Goal: Task Accomplishment & Management: Use online tool/utility

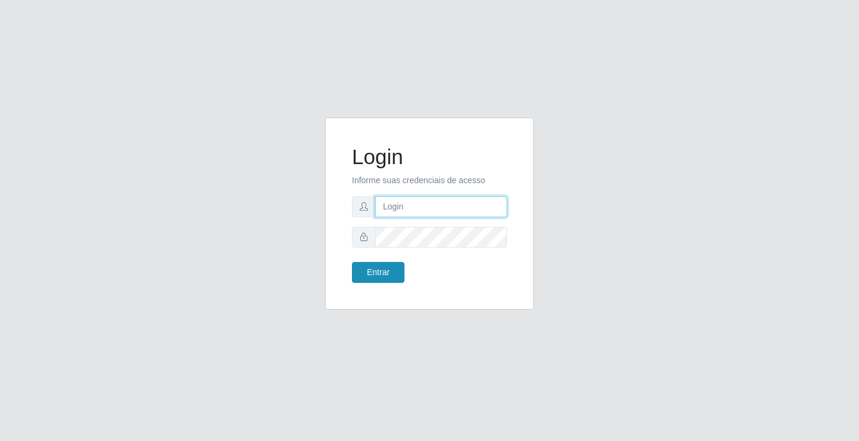
type input "[EMAIL_ADDRESS][DOMAIN_NAME]"
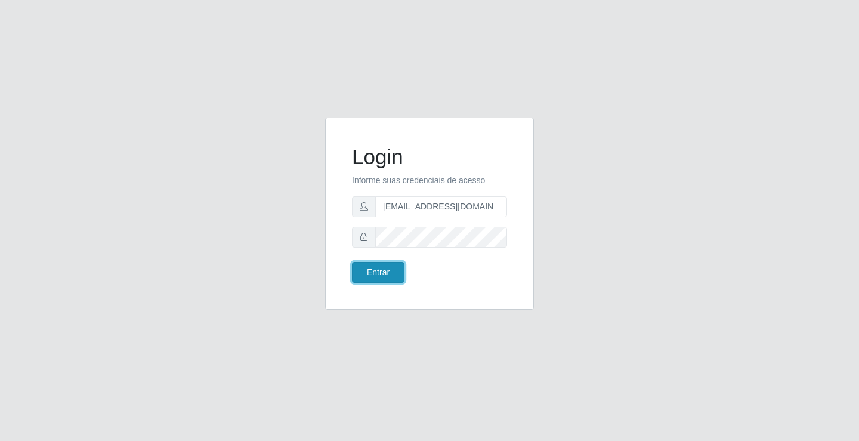
click at [371, 267] on button "Entrar" at bounding box center [378, 272] width 52 height 21
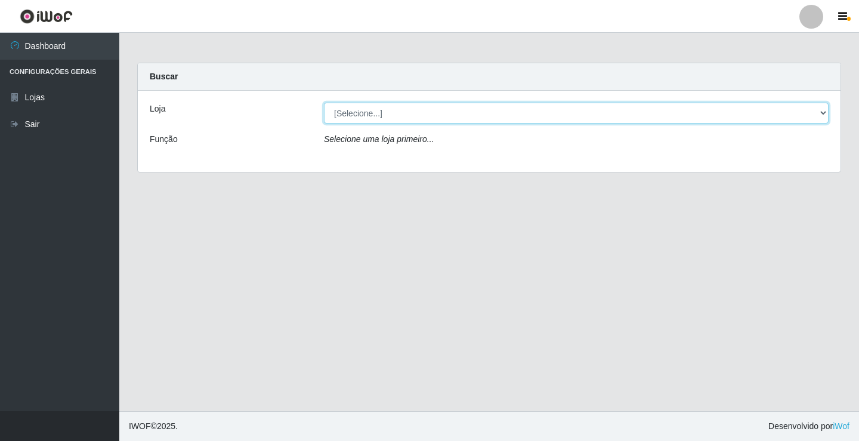
click at [393, 107] on select "[Selecione...] Rede Potiguar 4 - Extremoz" at bounding box center [576, 113] width 504 height 21
select select "78"
click at [324, 103] on select "[Selecione...] Rede Potiguar 4 - Extremoz" at bounding box center [576, 113] width 504 height 21
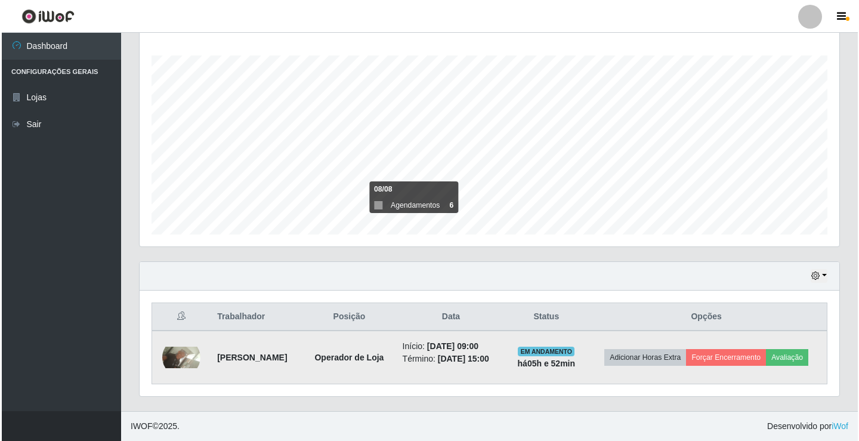
scroll to position [201, 0]
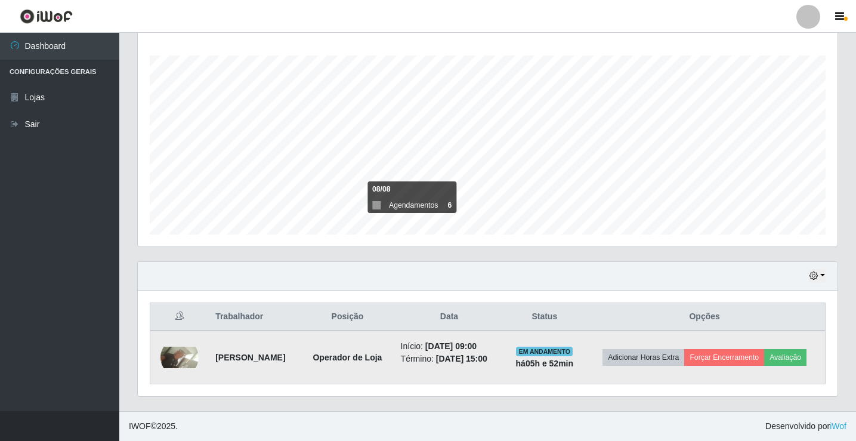
click at [177, 346] on img at bounding box center [179, 356] width 38 height 21
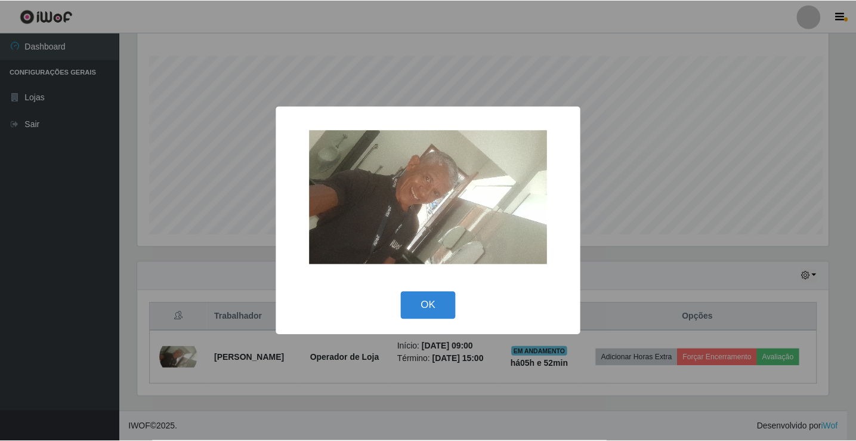
scroll to position [247, 694]
click at [178, 283] on div "× OK Cancel" at bounding box center [429, 220] width 859 height 441
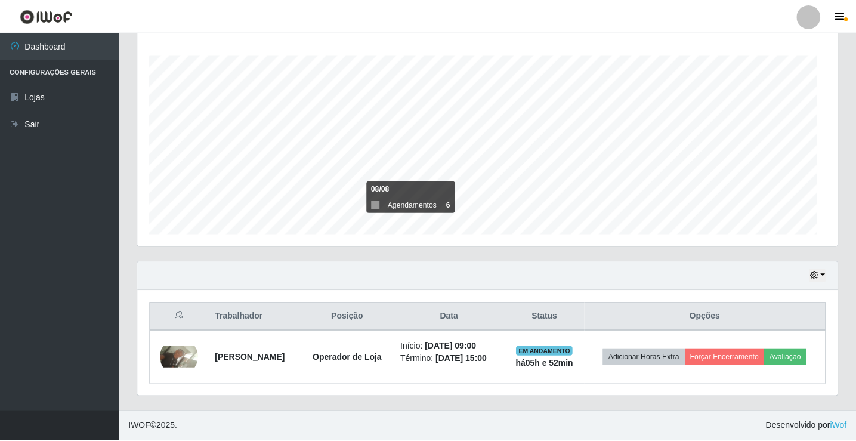
scroll to position [247, 699]
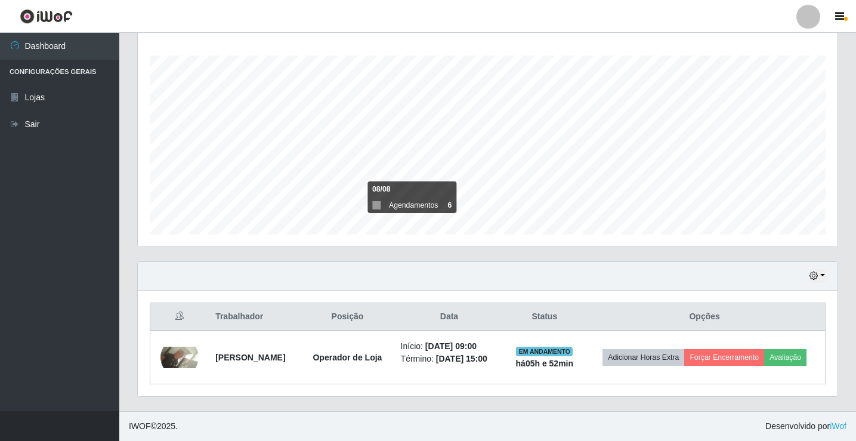
click at [824, 262] on div "Hoje 1 dia 3 dias 1 Semana Não encerrados" at bounding box center [487, 276] width 699 height 29
click at [822, 269] on button "button" at bounding box center [817, 276] width 17 height 14
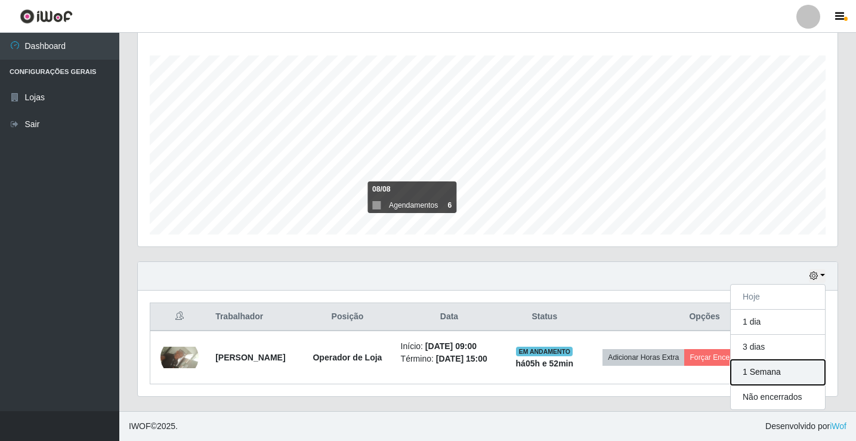
click at [765, 371] on button "1 Semana" at bounding box center [777, 372] width 94 height 25
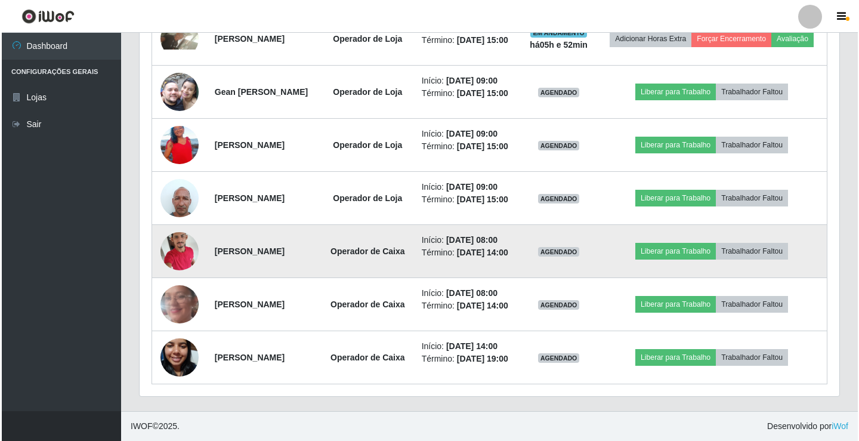
scroll to position [499, 0]
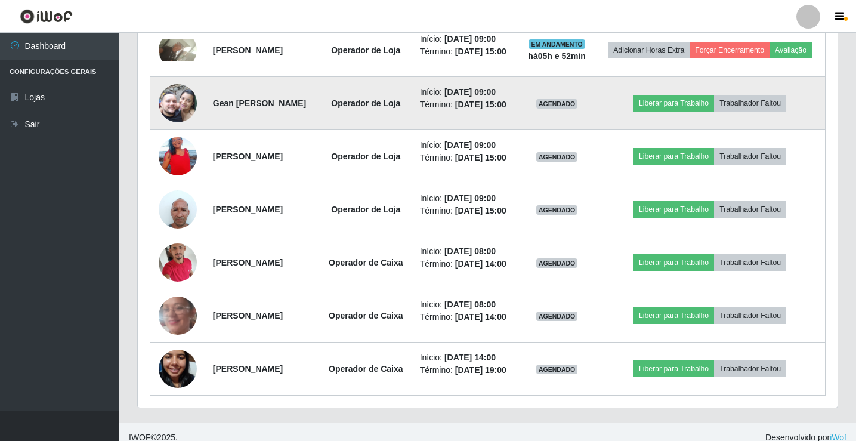
click at [178, 117] on img at bounding box center [178, 103] width 38 height 68
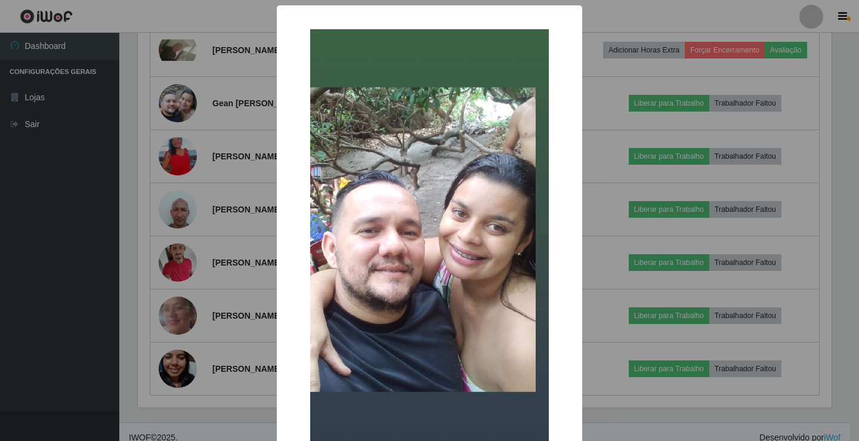
click at [141, 154] on div "× OK Cancel" at bounding box center [429, 220] width 859 height 441
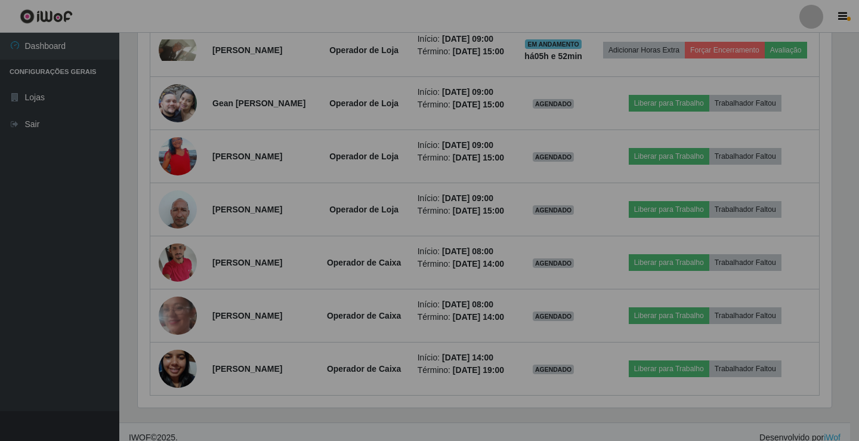
scroll to position [247, 699]
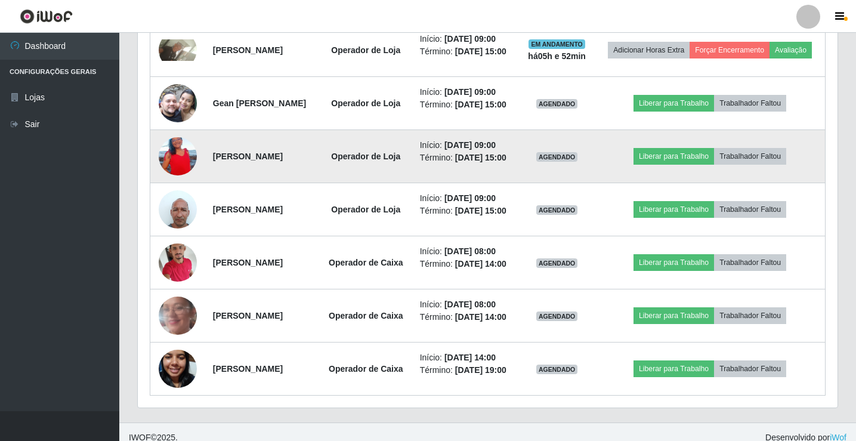
click at [174, 162] on img at bounding box center [178, 156] width 38 height 68
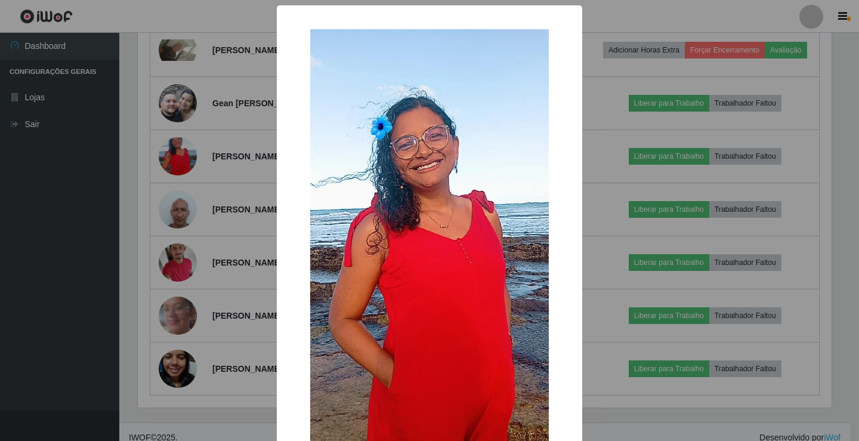
click at [140, 164] on div "× OK Cancel" at bounding box center [429, 220] width 859 height 441
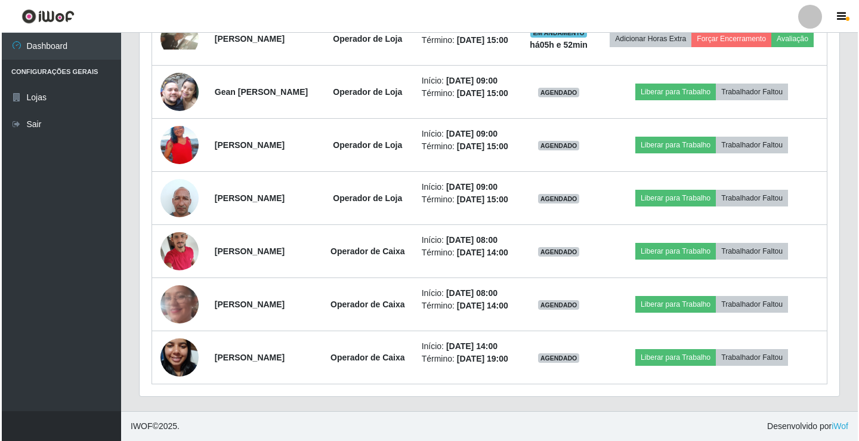
scroll to position [559, 0]
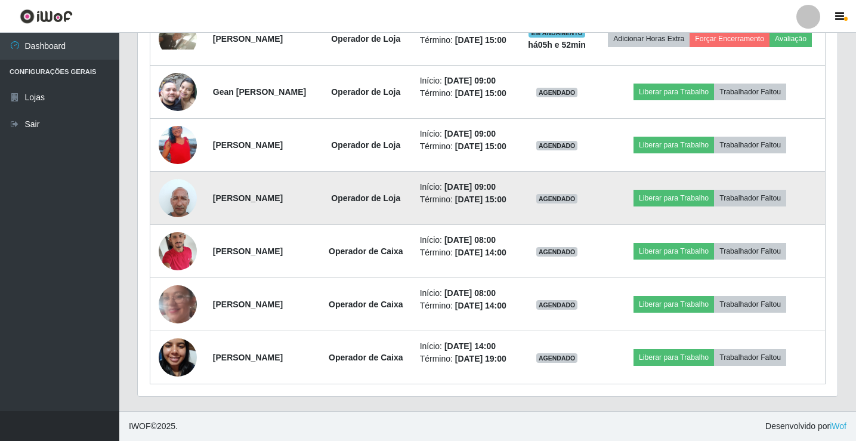
click at [173, 174] on img at bounding box center [178, 197] width 38 height 51
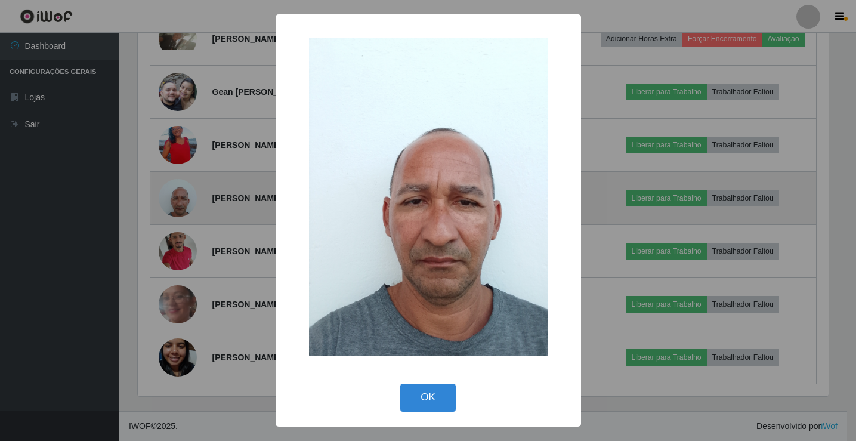
scroll to position [247, 694]
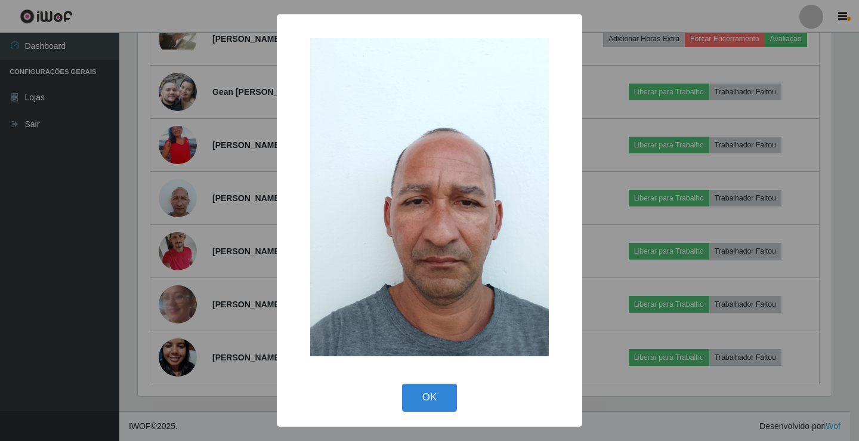
click at [151, 174] on div "× OK Cancel" at bounding box center [429, 220] width 859 height 441
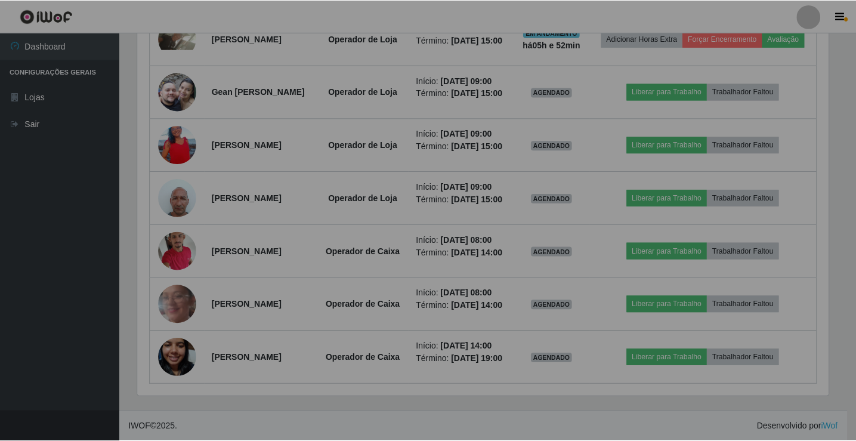
scroll to position [247, 699]
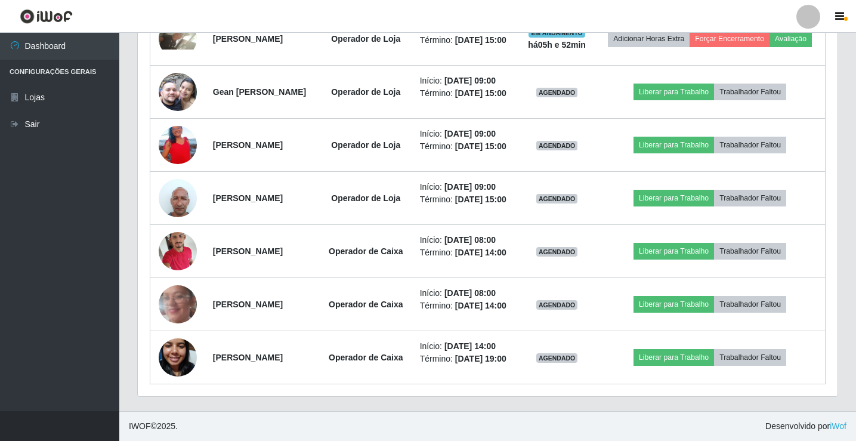
click at [132, 184] on div "Hoje 1 dia 3 dias 1 Semana Não encerrados Trabalhador Posição Data Status Opçõe…" at bounding box center [487, 177] width 719 height 468
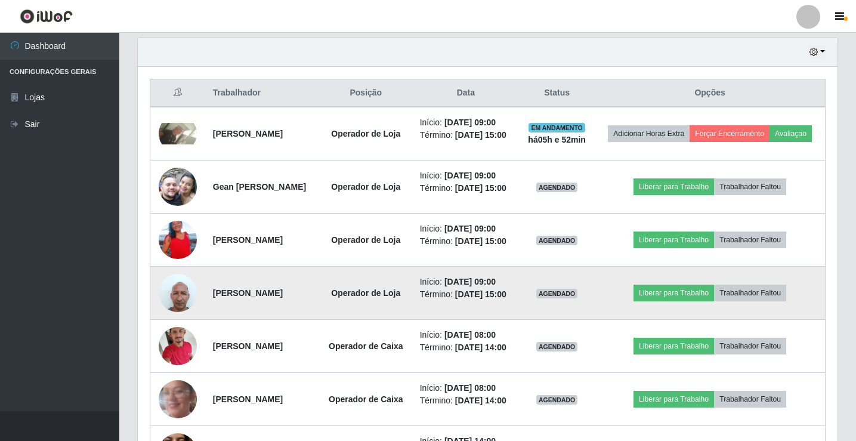
scroll to position [394, 0]
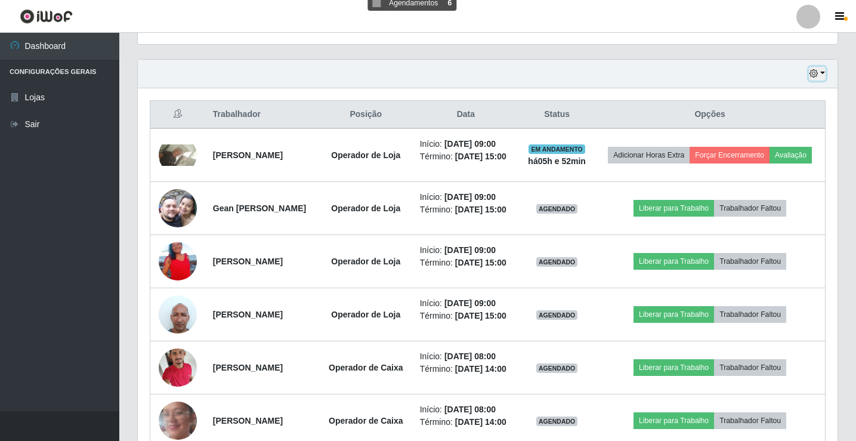
click at [816, 72] on icon "button" at bounding box center [813, 73] width 8 height 8
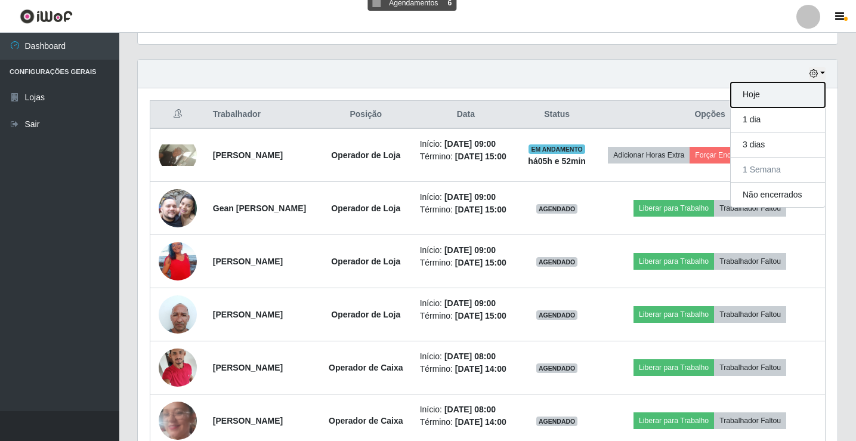
click at [808, 94] on button "Hoje" at bounding box center [777, 94] width 94 height 25
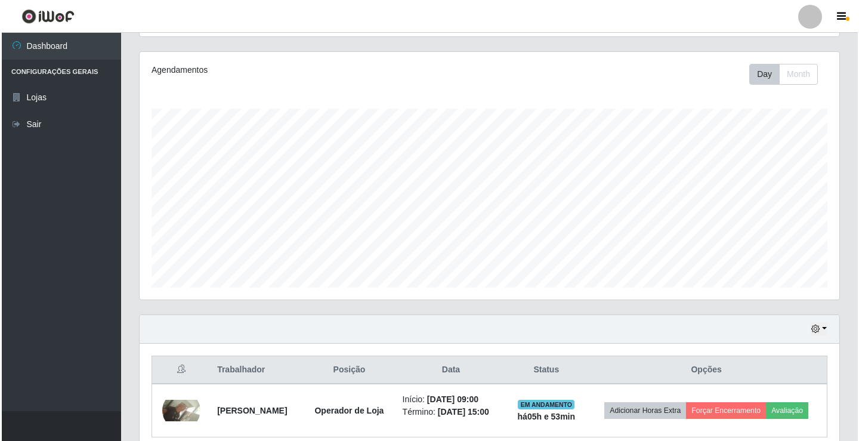
scroll to position [201, 0]
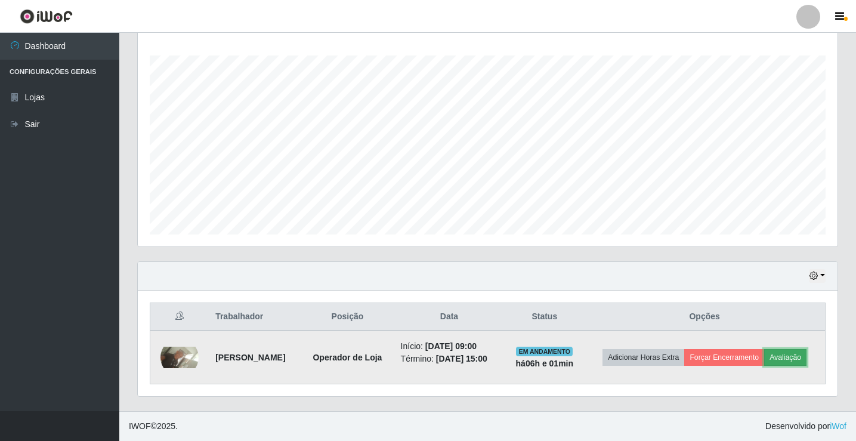
click at [764, 363] on button "Avaliação" at bounding box center [785, 357] width 42 height 17
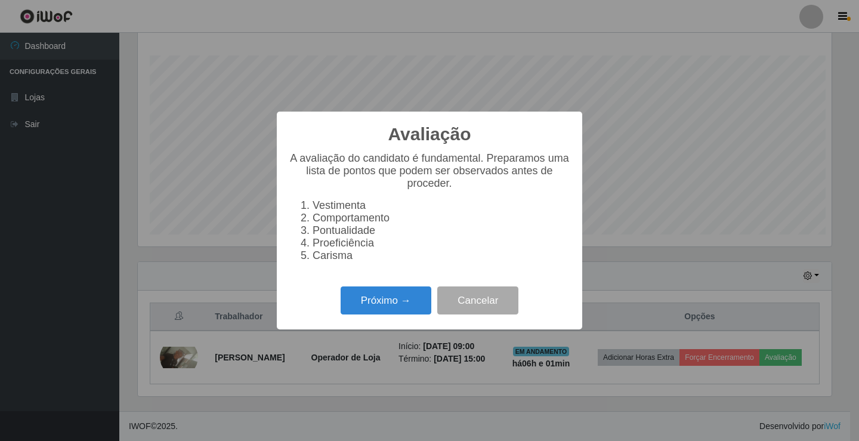
scroll to position [247, 694]
click at [407, 307] on button "Próximo →" at bounding box center [386, 300] width 91 height 28
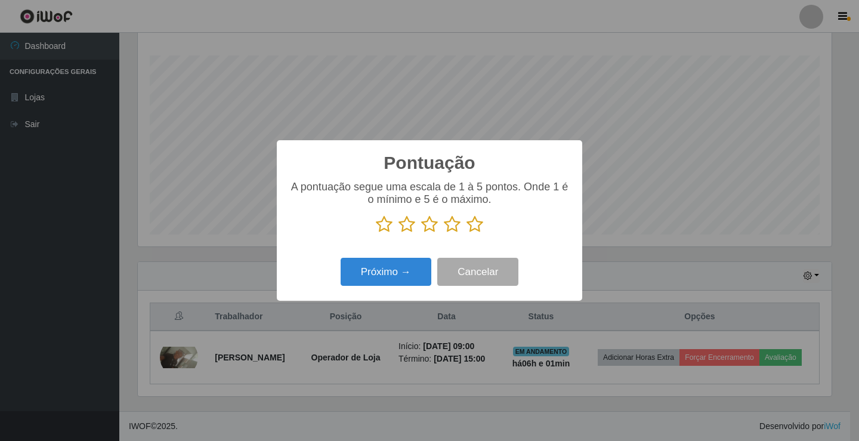
scroll to position [596077, 595631]
drag, startPoint x: 476, startPoint y: 224, endPoint x: 403, endPoint y: 265, distance: 84.4
click at [473, 225] on icon at bounding box center [474, 224] width 17 height 18
click at [466, 233] on input "radio" at bounding box center [466, 233] width 0 height 0
click at [396, 270] on button "Próximo →" at bounding box center [386, 272] width 91 height 28
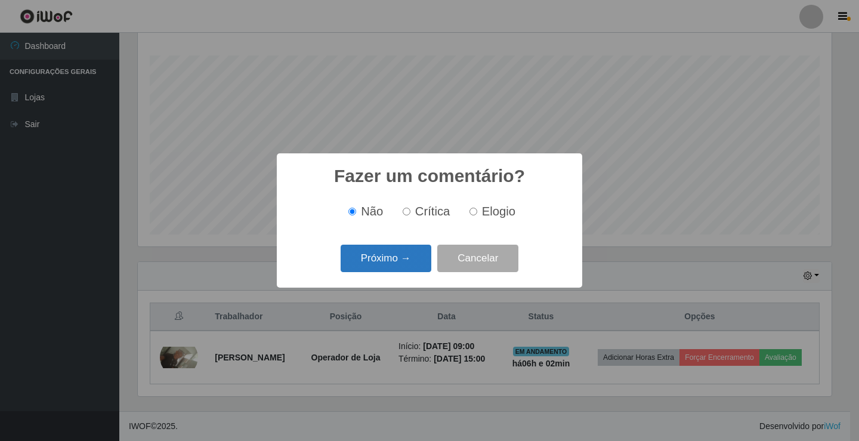
click at [405, 266] on button "Próximo →" at bounding box center [386, 258] width 91 height 28
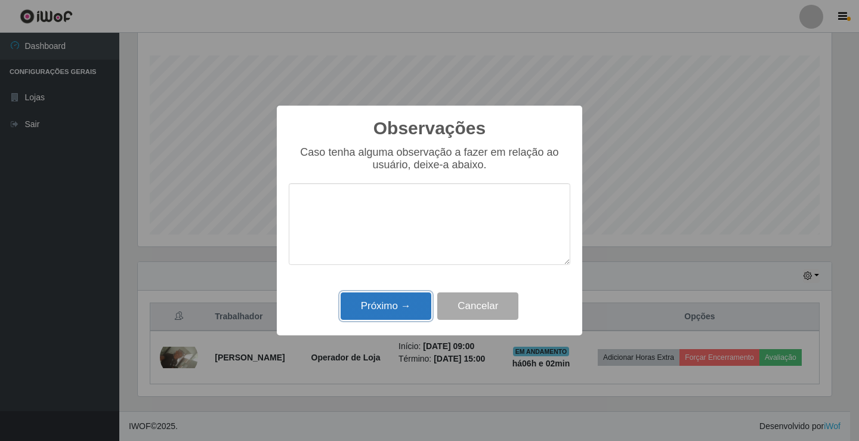
click at [404, 305] on button "Próximo →" at bounding box center [386, 306] width 91 height 28
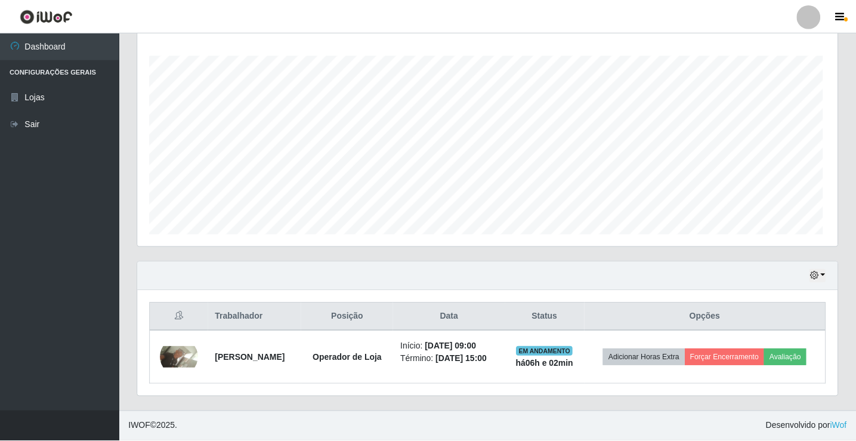
scroll to position [247, 699]
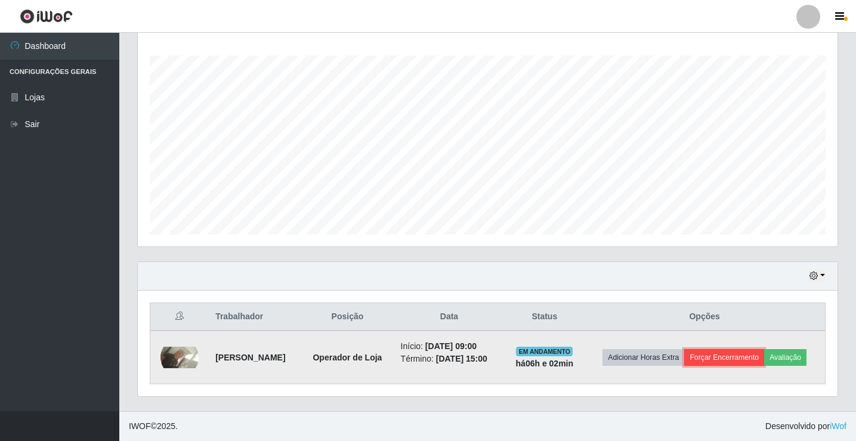
click at [764, 349] on button "Forçar Encerramento" at bounding box center [724, 357] width 80 height 17
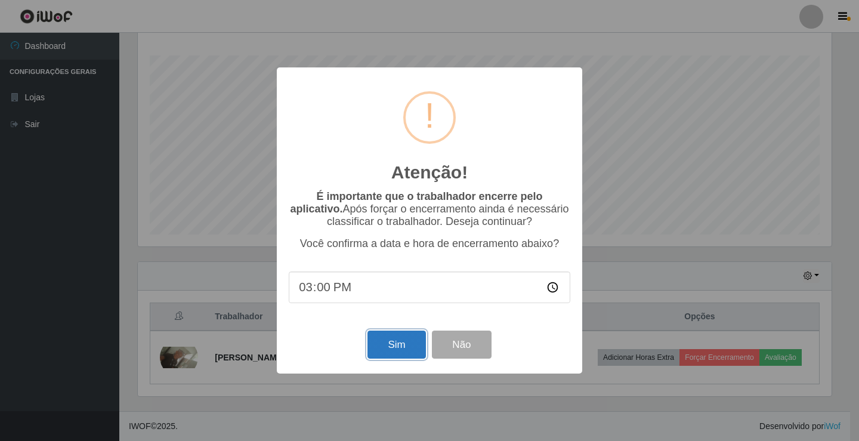
click at [383, 345] on button "Sim" at bounding box center [396, 344] width 58 height 28
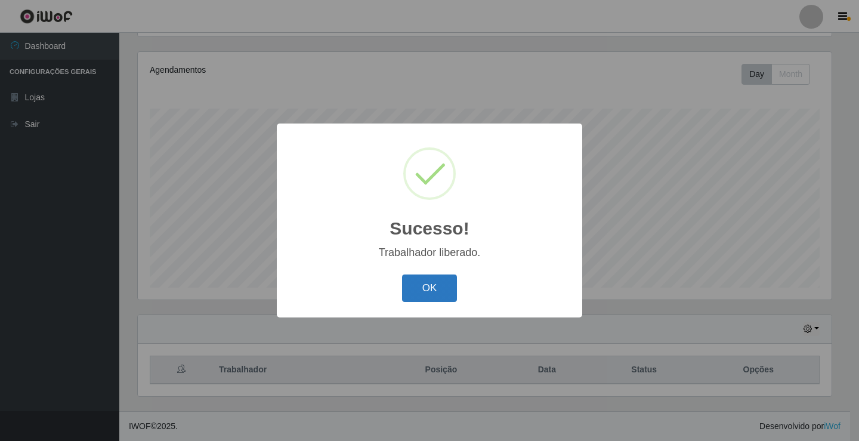
click at [420, 283] on button "OK" at bounding box center [429, 288] width 55 height 28
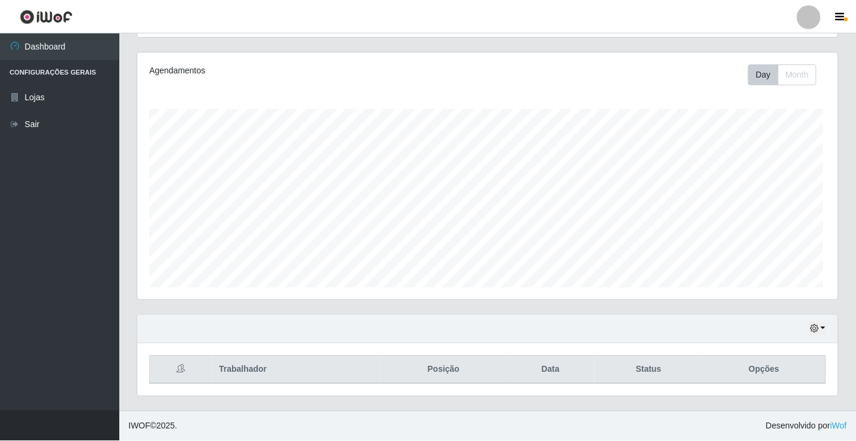
scroll to position [247, 699]
click at [813, 330] on icon "button" at bounding box center [813, 328] width 8 height 8
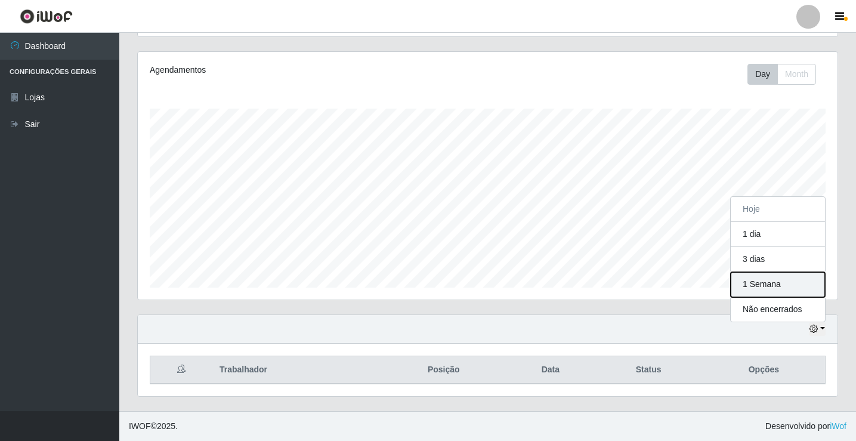
click at [785, 284] on button "1 Semana" at bounding box center [777, 284] width 94 height 25
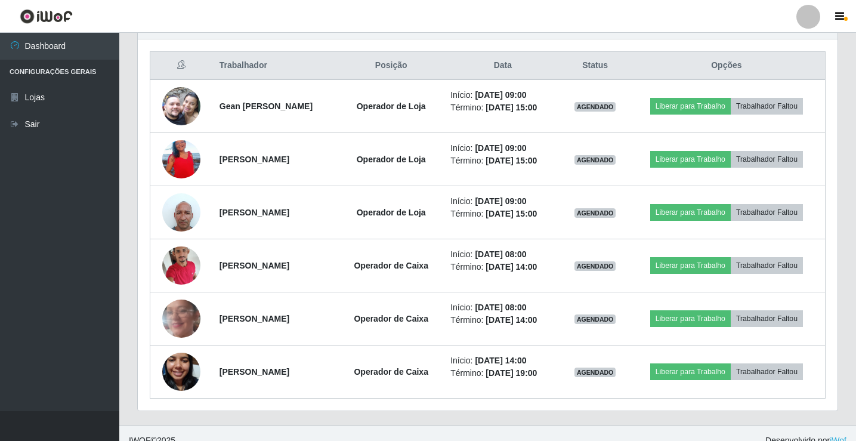
scroll to position [457, 0]
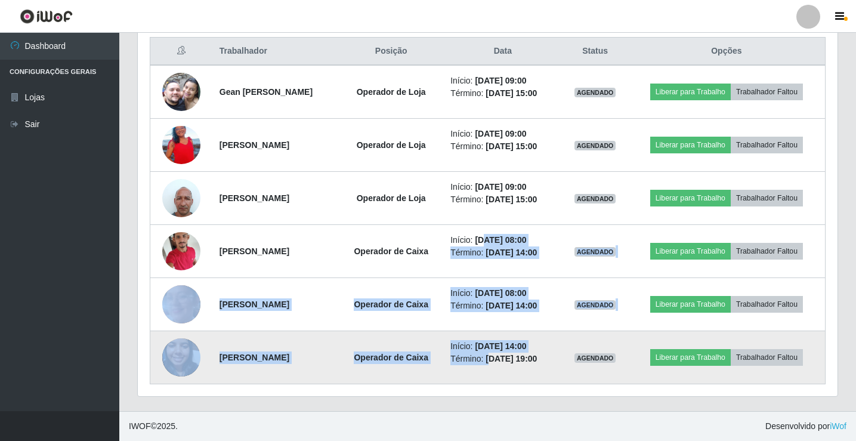
drag, startPoint x: 487, startPoint y: 241, endPoint x: 491, endPoint y: 372, distance: 130.7
click at [491, 372] on tbody "Gean [PERSON_NAME] Operador de Loja Início: [DATE] 09:00 Término: [DATE] 15:00 …" at bounding box center [487, 224] width 675 height 319
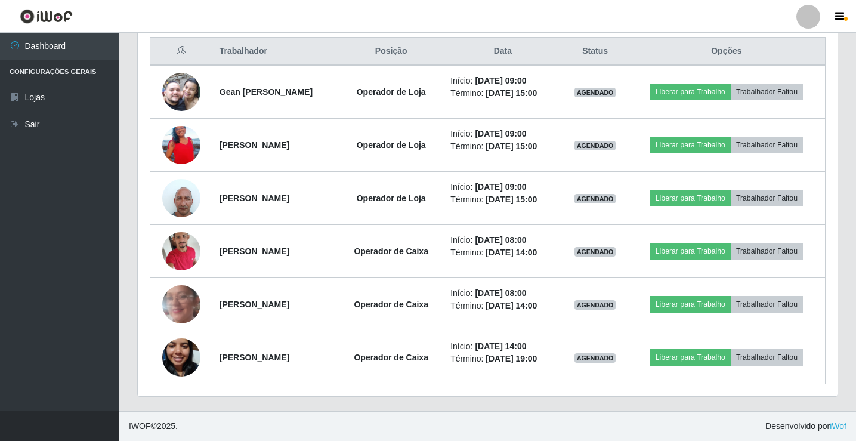
click at [510, 415] on footer "IWOF © 2025 . Desenvolvido por iWof" at bounding box center [487, 426] width 736 height 30
